Goal: Task Accomplishment & Management: Manage account settings

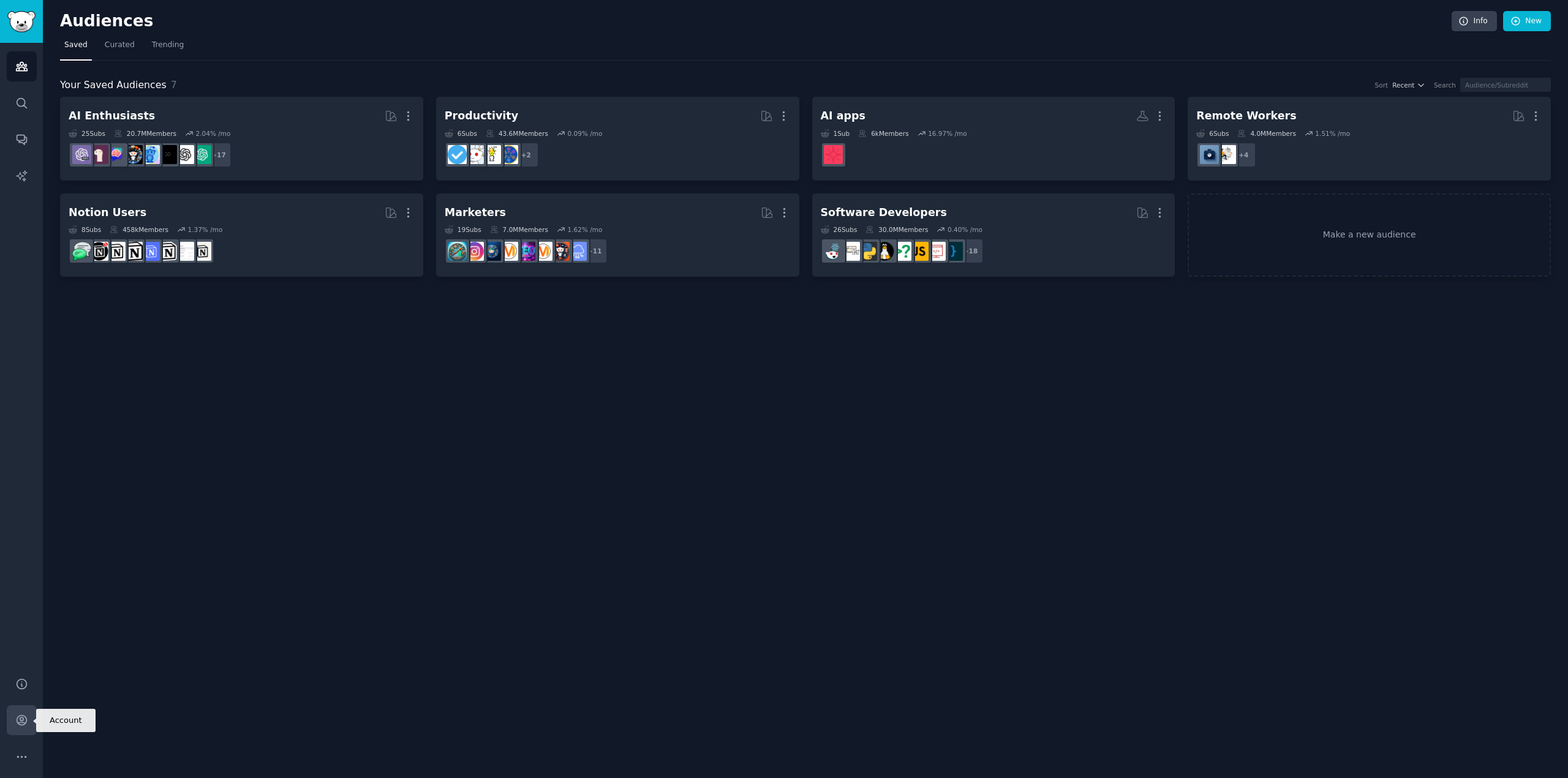
click at [30, 720] on link "Account" at bounding box center [22, 720] width 30 height 30
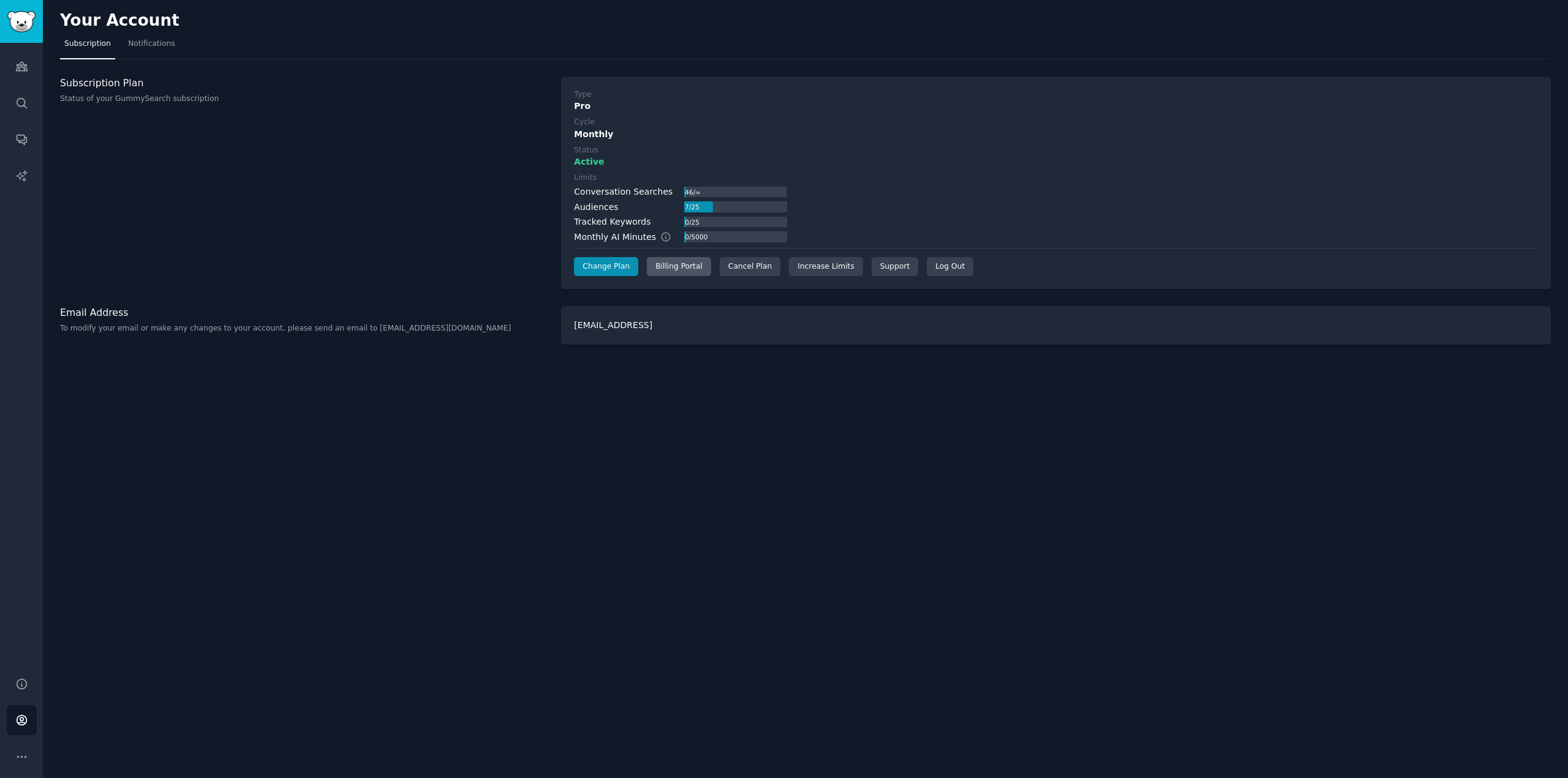
click at [675, 264] on div "Billing Portal" at bounding box center [679, 267] width 64 height 20
